Goal: Check status: Check status

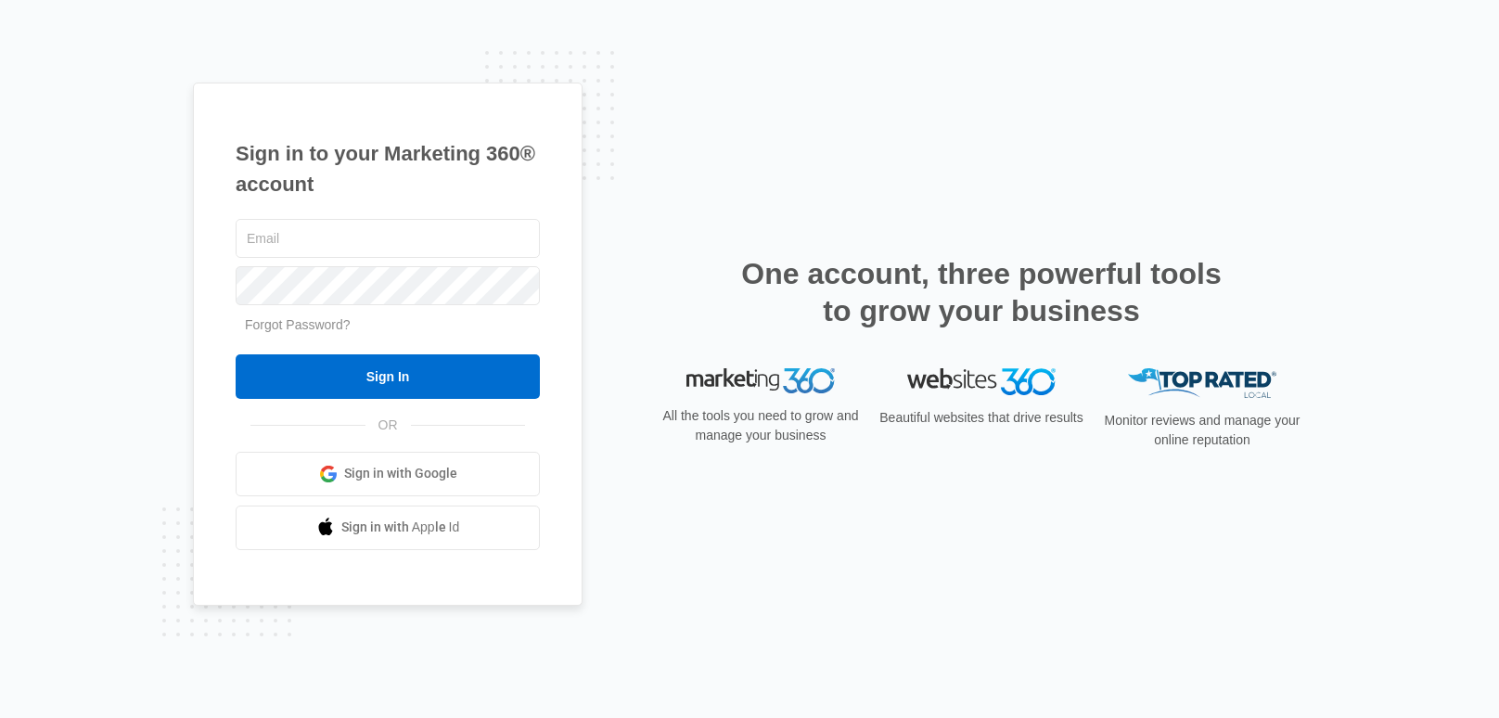
type input "[EMAIL_ADDRESS][DOMAIN_NAME]"
click at [456, 351] on form "[EMAIL_ADDRESS][DOMAIN_NAME] Forgot Password? Sign In" at bounding box center [388, 307] width 304 height 184
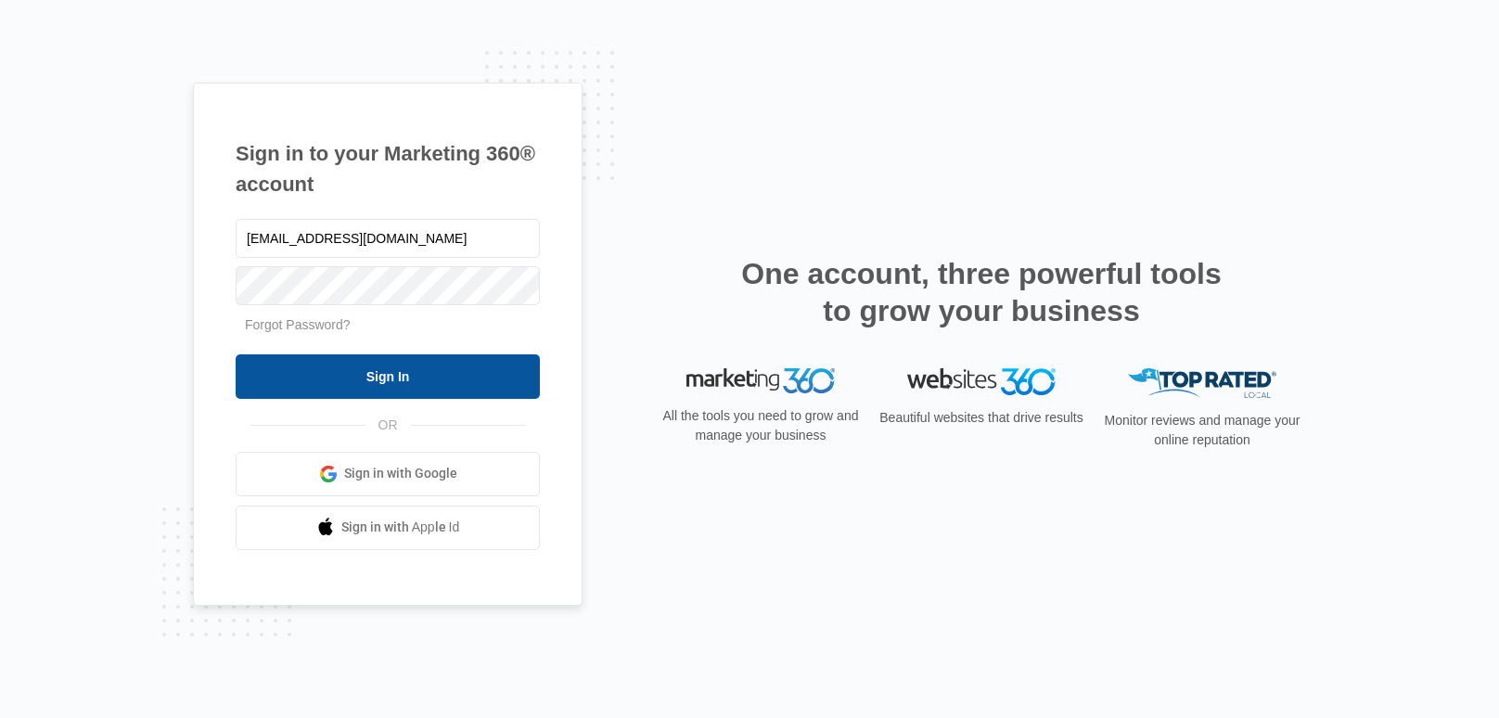
click at [459, 361] on input "Sign In" at bounding box center [388, 376] width 304 height 45
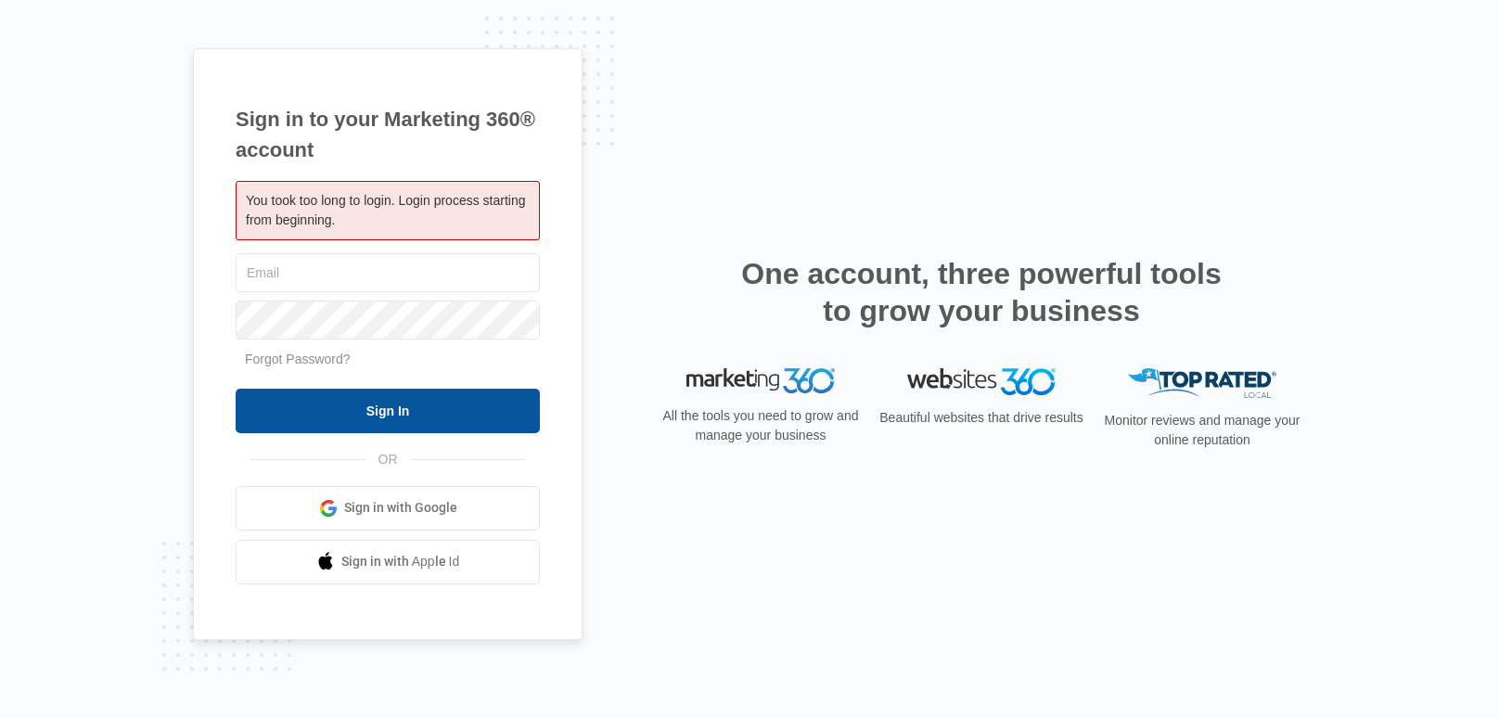
type input "[EMAIL_ADDRESS][DOMAIN_NAME]"
click at [462, 400] on input "Sign In" at bounding box center [388, 411] width 304 height 45
